Goal: Task Accomplishment & Management: Use online tool/utility

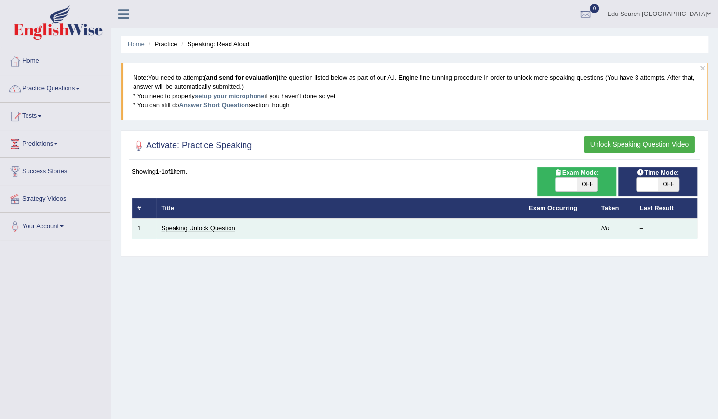
click at [226, 229] on link "Speaking Unlock Question" at bounding box center [199, 227] width 74 height 7
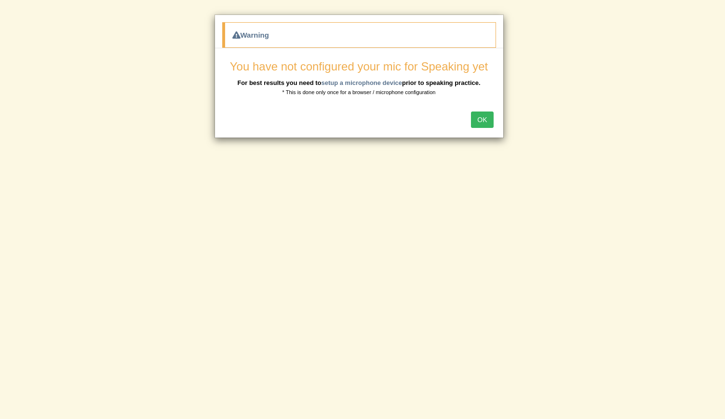
click at [486, 122] on button "OK" at bounding box center [482, 119] width 22 height 16
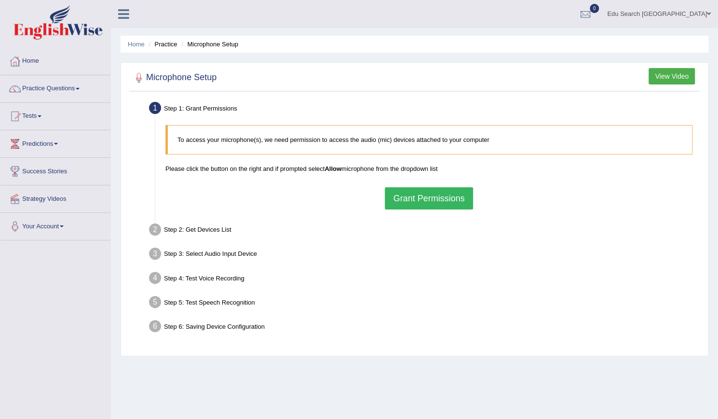
click at [417, 199] on button "Grant Permissions" at bounding box center [429, 198] width 88 height 22
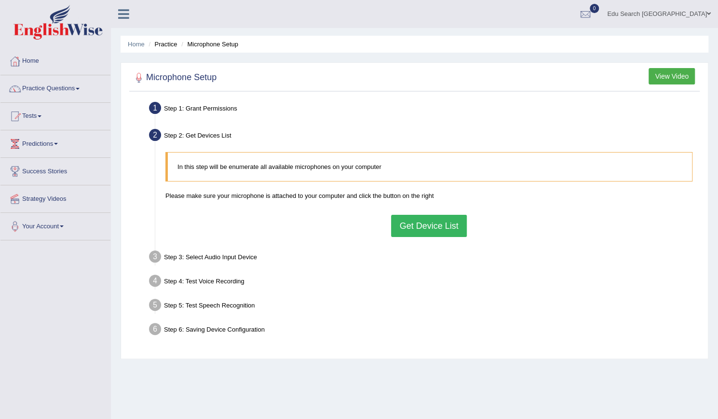
click at [434, 222] on button "Get Device List" at bounding box center [428, 226] width 75 height 22
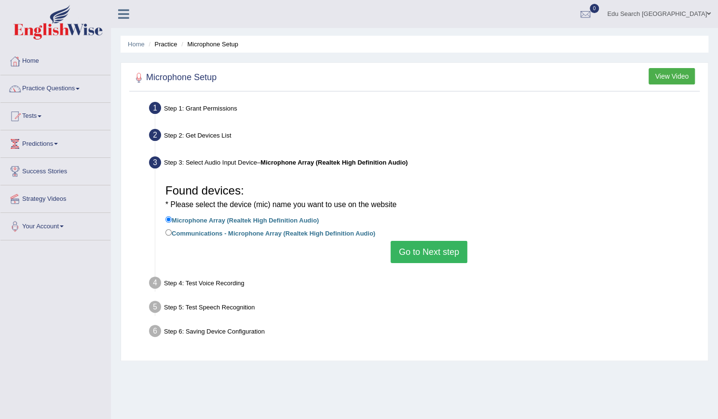
click at [421, 246] on button "Go to Next step" at bounding box center [429, 252] width 77 height 22
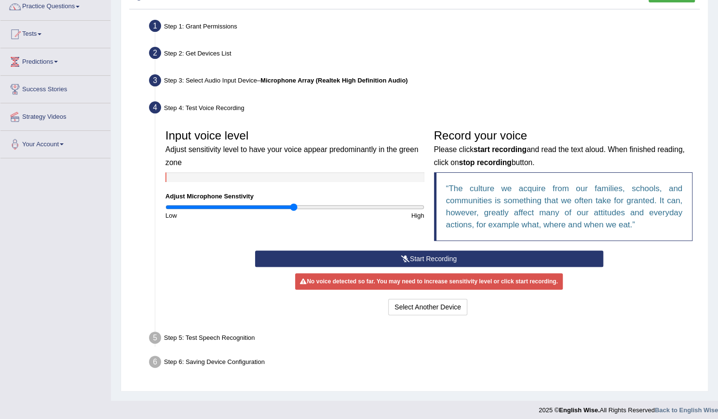
scroll to position [82, 0]
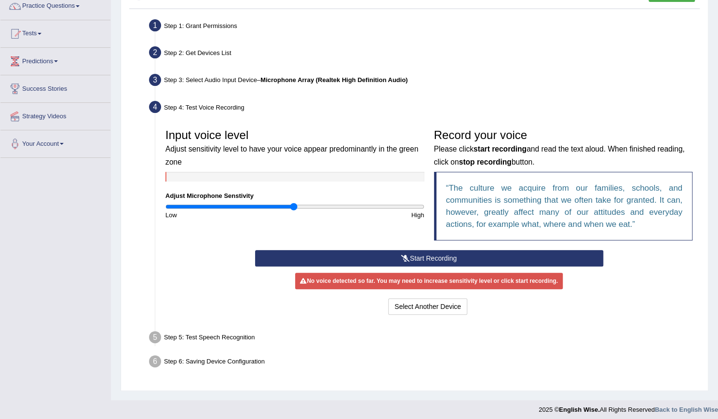
click at [348, 330] on div "Step 5: Test Speech Recognition" at bounding box center [424, 338] width 559 height 21
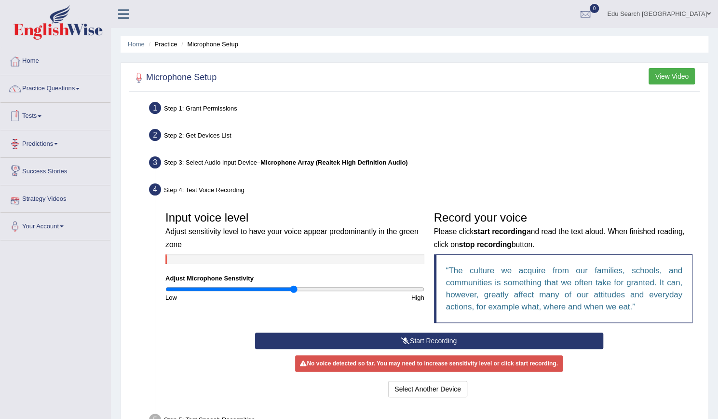
click at [40, 109] on link "Tests" at bounding box center [55, 115] width 110 height 24
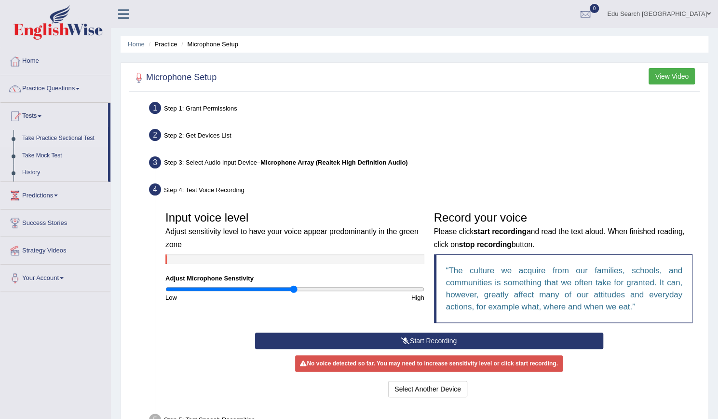
click at [44, 137] on link "Take Practice Sectional Test" at bounding box center [63, 138] width 90 height 17
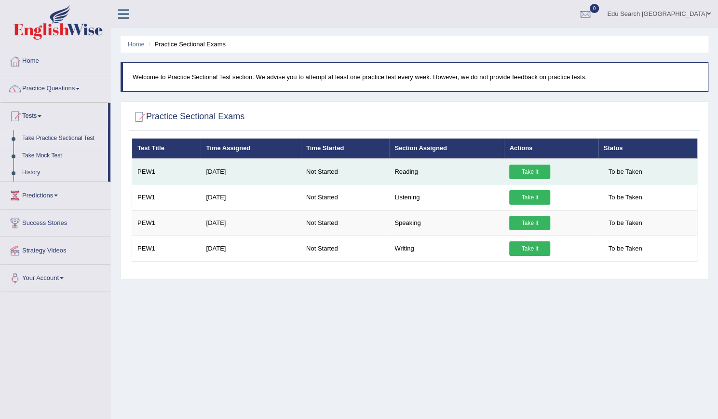
click at [533, 170] on link "Take it" at bounding box center [529, 171] width 41 height 14
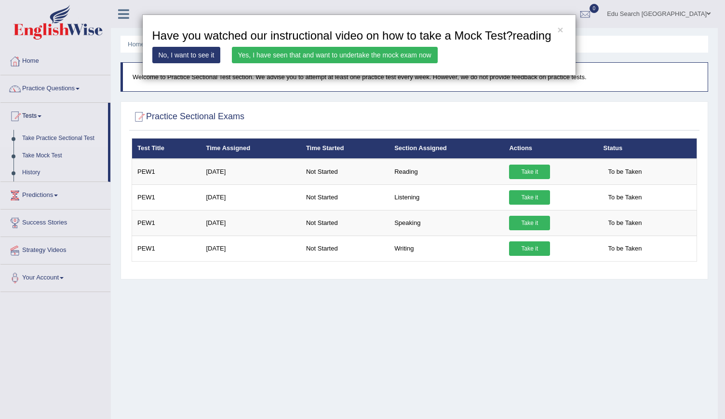
click at [270, 60] on link "Yes, I have seen that and want to undertake the mock exam now" at bounding box center [335, 55] width 206 height 16
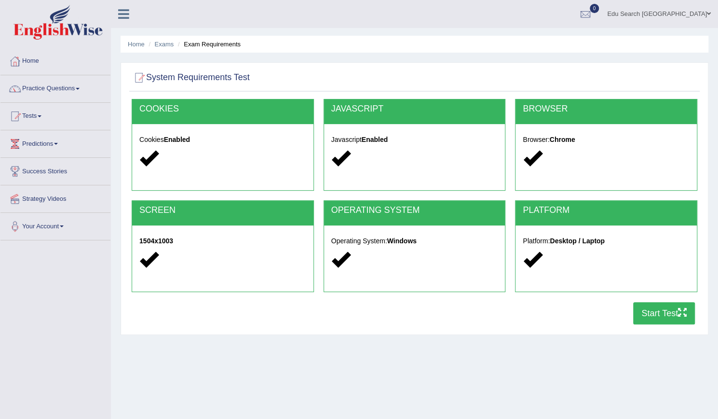
click at [675, 316] on button "Start Test" at bounding box center [664, 313] width 62 height 22
click at [31, 61] on link "Home" at bounding box center [55, 60] width 110 height 24
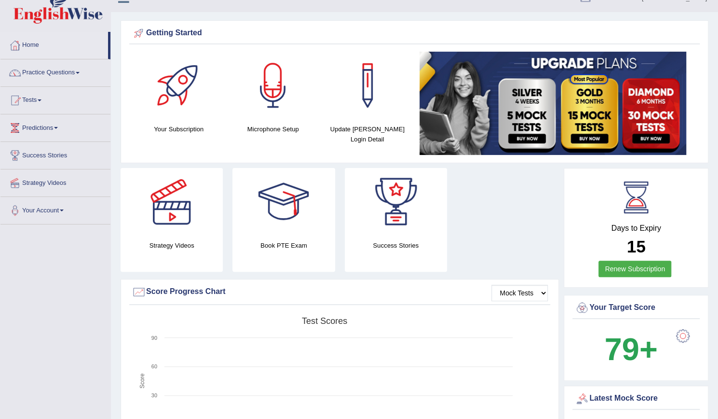
scroll to position [15, 0]
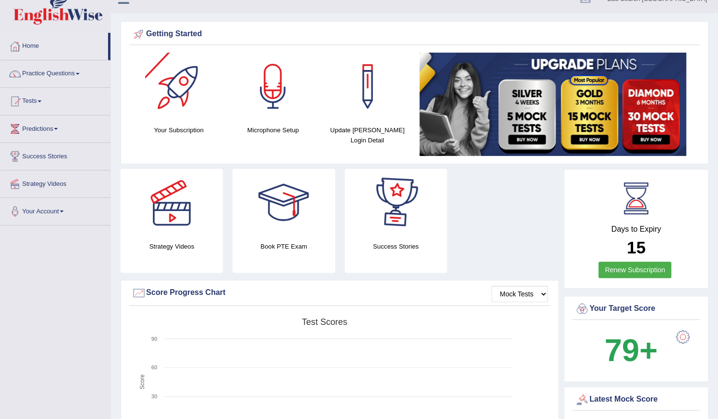
click at [175, 111] on div at bounding box center [179, 87] width 68 height 68
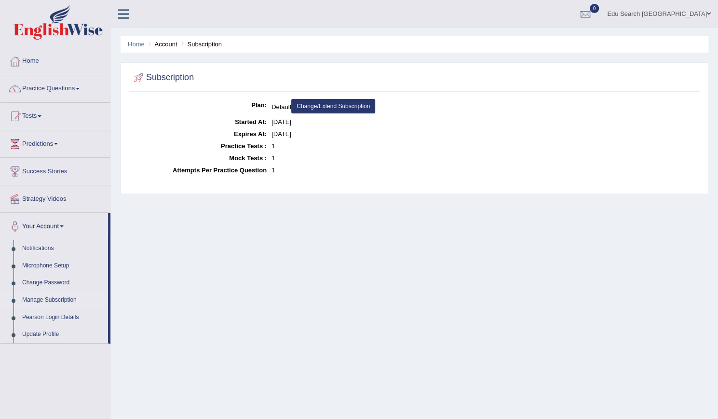
click at [329, 102] on link "Change/Extend Subscription" at bounding box center [333, 106] width 84 height 14
